Goal: Use online tool/utility: Utilize a website feature to perform a specific function

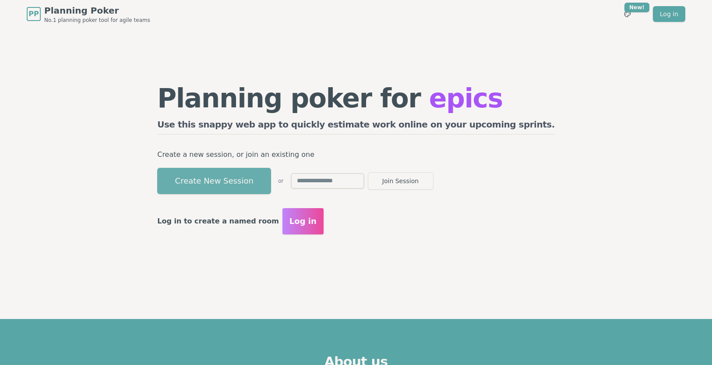
click at [271, 177] on button "Create New Session" at bounding box center [214, 181] width 114 height 26
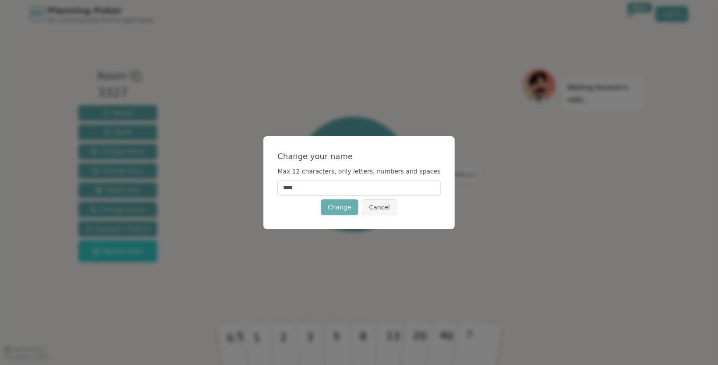
click at [353, 205] on button "Change" at bounding box center [340, 207] width 38 height 16
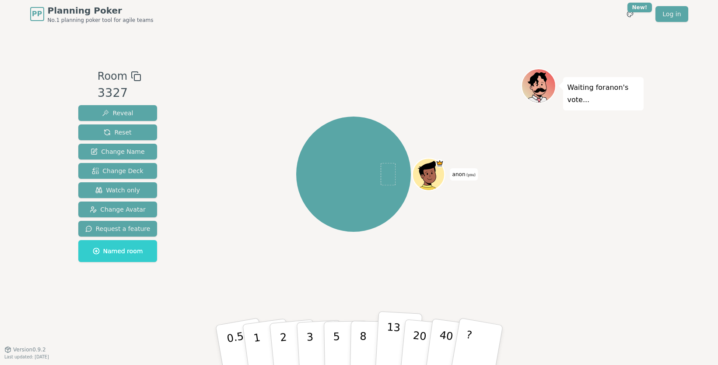
click at [391, 341] on p "13" at bounding box center [392, 344] width 16 height 48
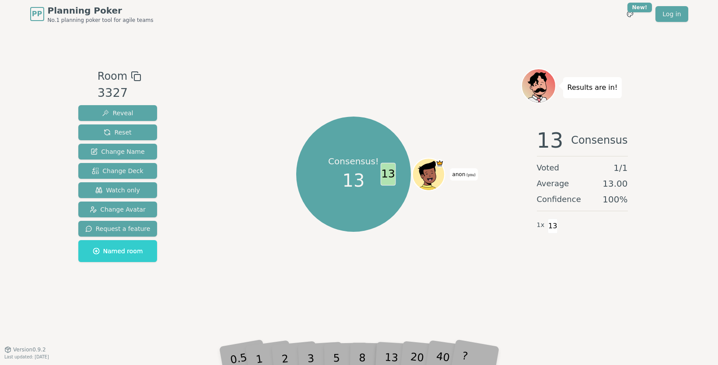
click at [340, 350] on div "5" at bounding box center [346, 344] width 27 height 31
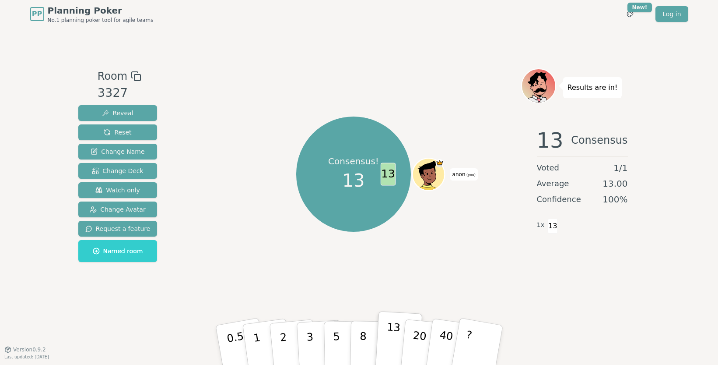
click at [397, 318] on button "13" at bounding box center [399, 345] width 48 height 68
click at [294, 341] on button "2" at bounding box center [293, 345] width 50 height 70
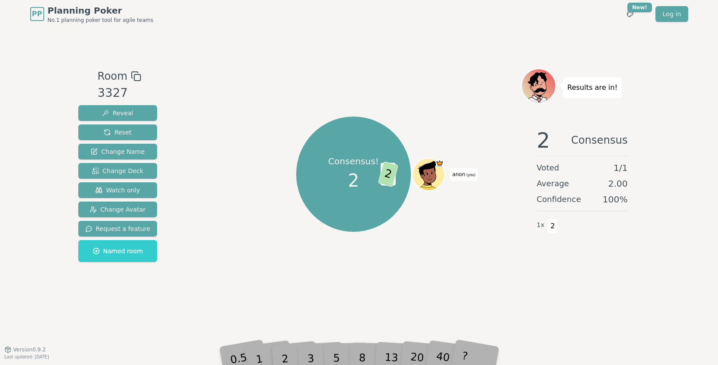
click at [367, 348] on div "8" at bounding box center [372, 344] width 27 height 31
click at [513, 46] on div "Room 3327 Reveal Reset Change Name Change Deck Watch only Change Avatar Request…" at bounding box center [359, 188] width 569 height 321
click at [135, 129] on button "Reset" at bounding box center [117, 132] width 79 height 16
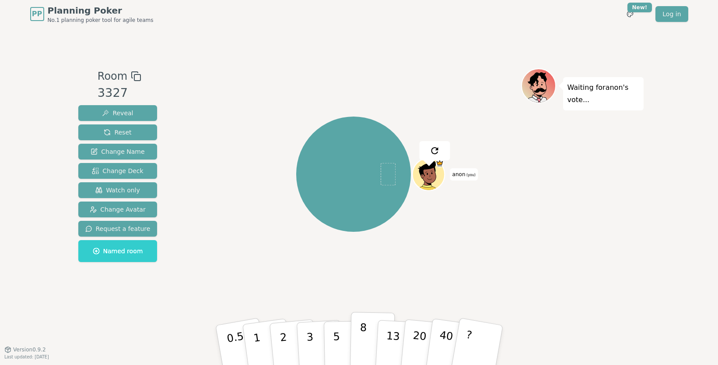
click at [362, 338] on p "8" at bounding box center [362, 344] width 7 height 47
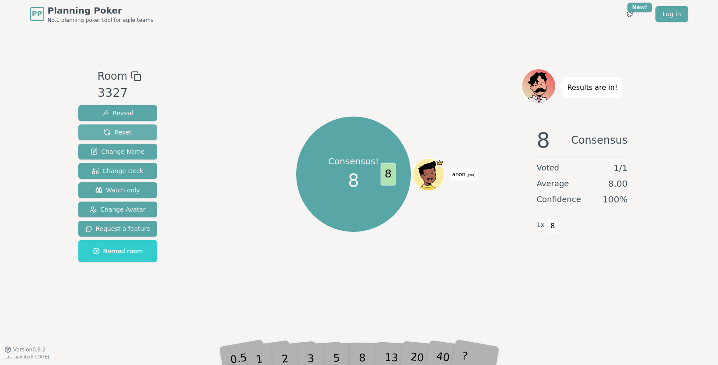
click at [123, 130] on span "Reset" at bounding box center [118, 132] width 28 height 9
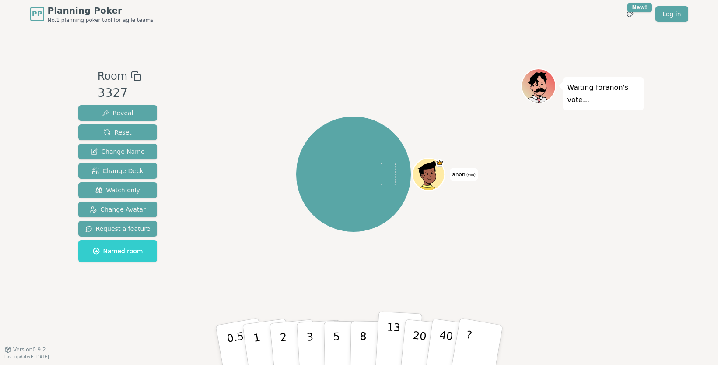
click at [387, 334] on p "13" at bounding box center [392, 344] width 16 height 48
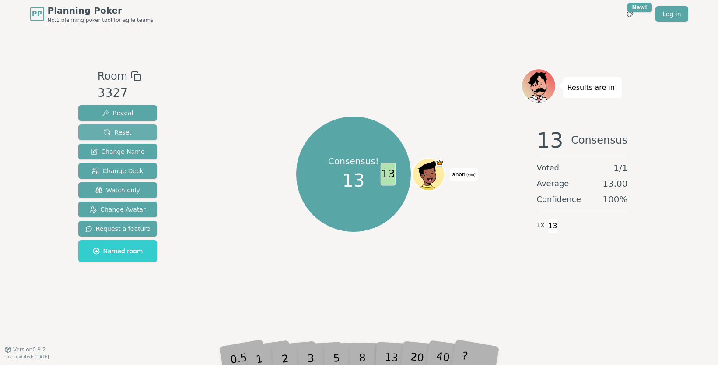
click at [122, 131] on span "Reset" at bounding box center [118, 132] width 28 height 9
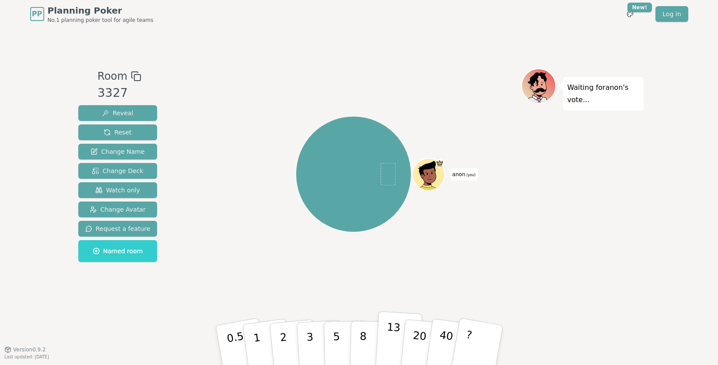
click at [392, 341] on p "13" at bounding box center [392, 344] width 16 height 48
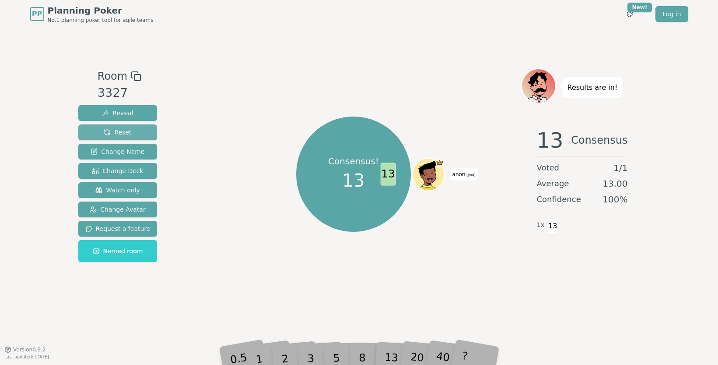
click at [122, 134] on span "Reset" at bounding box center [118, 132] width 28 height 9
